Goal: Task Accomplishment & Management: Use online tool/utility

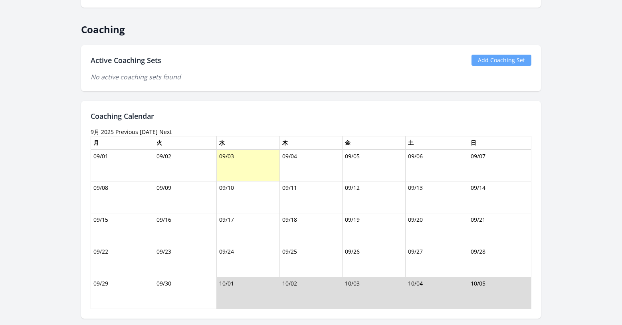
scroll to position [525, 0]
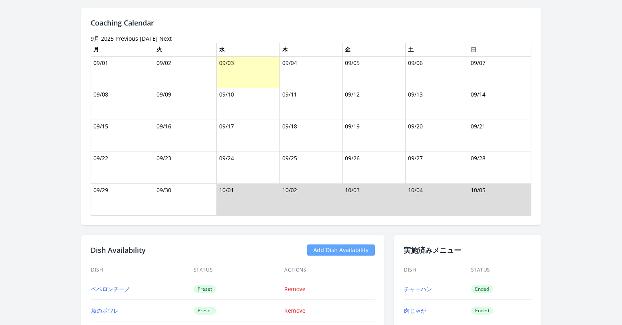
click at [341, 251] on link "Add Dish Availability" at bounding box center [341, 250] width 68 height 11
click at [332, 252] on link "Add Dish Availability" at bounding box center [341, 250] width 68 height 11
click at [334, 252] on link "Add Dish Availability" at bounding box center [341, 250] width 68 height 11
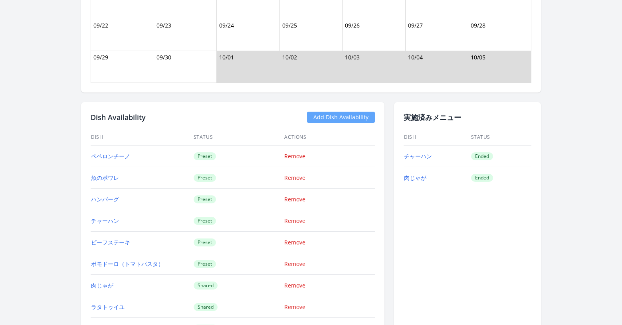
scroll to position [653, 0]
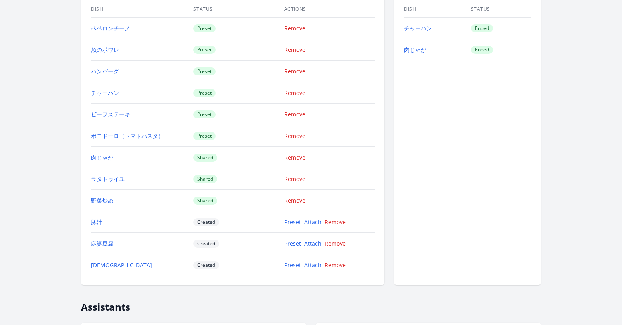
scroll to position [787, 0]
click at [313, 225] on link "Attach" at bounding box center [312, 222] width 17 height 8
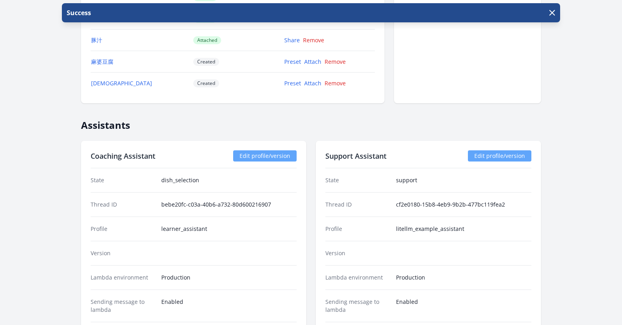
scroll to position [883, 0]
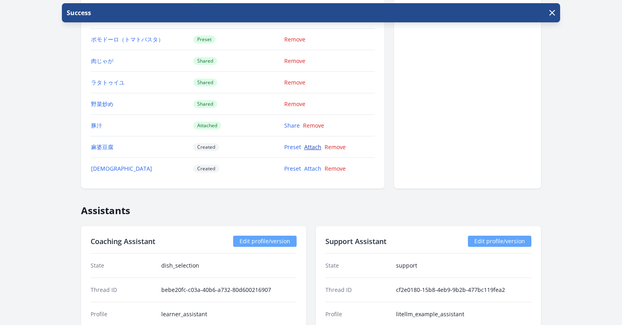
click at [317, 147] on link "Attach" at bounding box center [312, 147] width 17 height 8
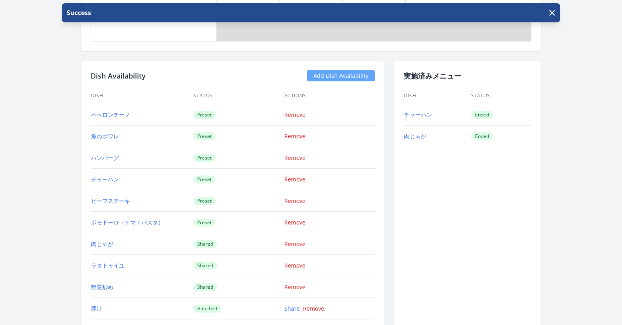
scroll to position [798, 0]
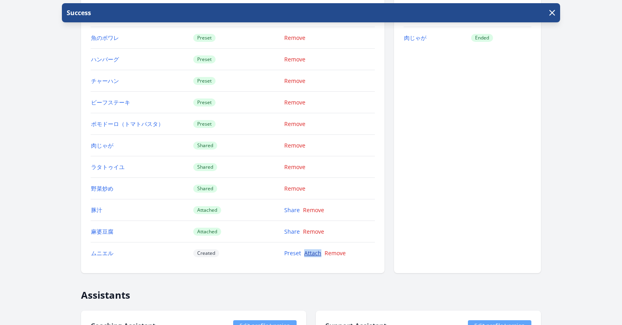
drag, startPoint x: 321, startPoint y: 252, endPoint x: 304, endPoint y: 255, distance: 17.3
click at [304, 255] on div "Preset Attach Remove" at bounding box center [324, 253] width 81 height 8
copy link "Attach"
drag, startPoint x: 298, startPoint y: 271, endPoint x: 304, endPoint y: 259, distance: 13.0
click at [298, 270] on div "Dish Availability Add Dish Availability Dish Status Actions ペペロンチーノ Preset Remo…" at bounding box center [232, 117] width 303 height 311
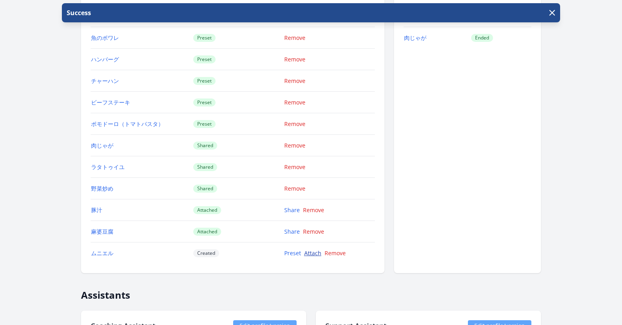
click at [306, 254] on link "Attach" at bounding box center [312, 253] width 17 height 8
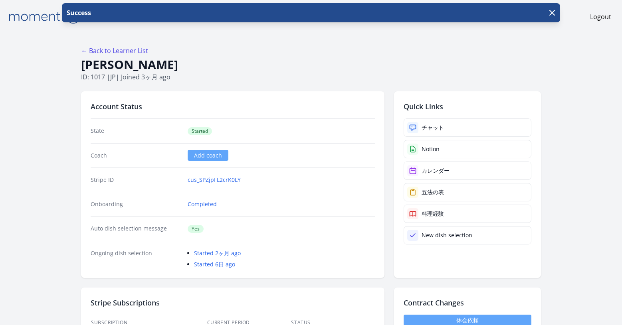
drag, startPoint x: 176, startPoint y: 64, endPoint x: 83, endPoint y: 63, distance: 93.0
click at [83, 63] on h1 "[PERSON_NAME]" at bounding box center [311, 64] width 460 height 15
copy h1 "[PERSON_NAME]"
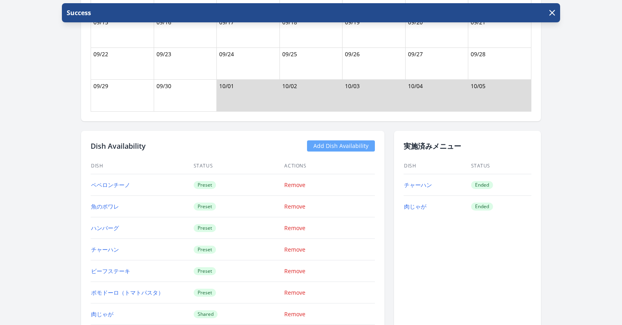
scroll to position [663, 0]
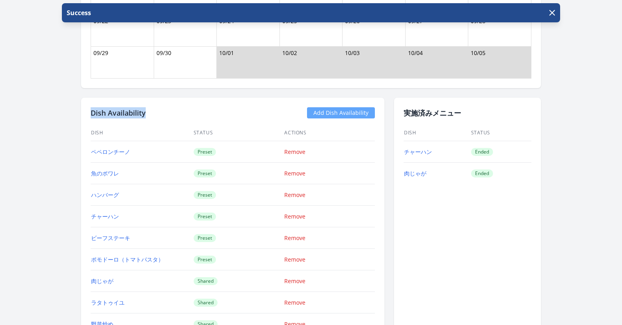
drag, startPoint x: 166, startPoint y: 113, endPoint x: 84, endPoint y: 113, distance: 82.6
click at [84, 113] on div "Dish Availability Add Dish Availability Dish Status Actions ペペロンチーノ Preset Remo…" at bounding box center [232, 253] width 303 height 311
copy h2 "Dish Availability"
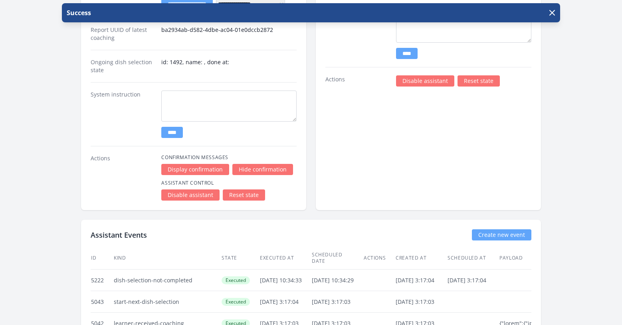
scroll to position [1315, 0]
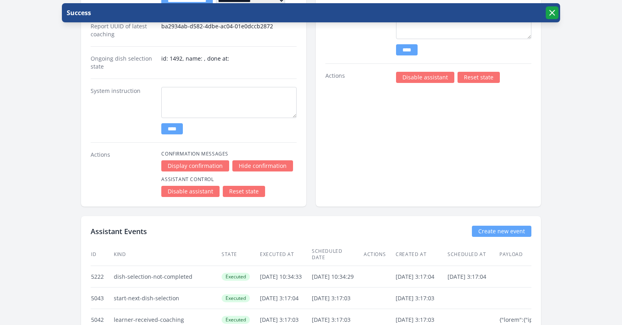
drag, startPoint x: 552, startPoint y: 14, endPoint x: 546, endPoint y: 4, distance: 11.3
click at [553, 14] on icon "button" at bounding box center [552, 12] width 5 height 5
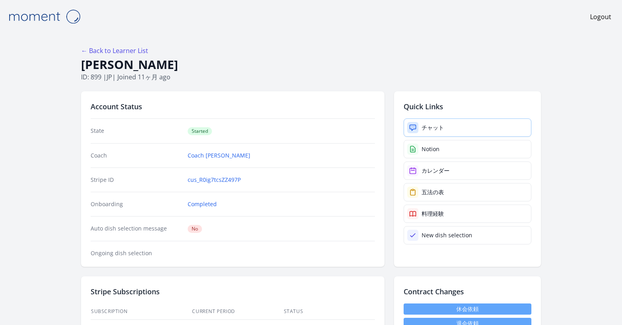
click at [424, 128] on div "チャット" at bounding box center [433, 128] width 22 height 8
